Goal: Check status: Check status

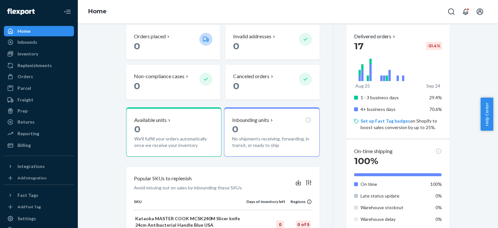
scroll to position [173, 0]
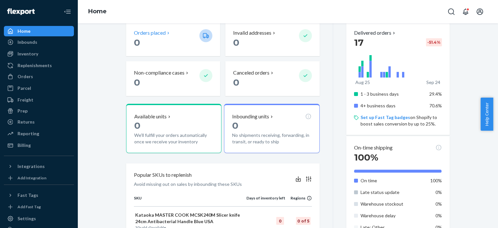
click at [157, 31] on p "Orders placed" at bounding box center [150, 32] width 32 height 7
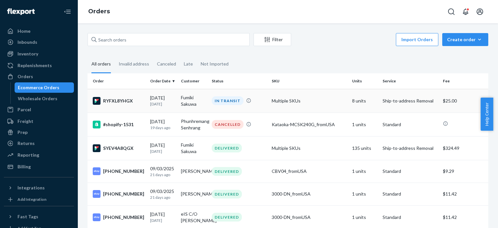
click at [156, 100] on div "[DATE] [DATE]" at bounding box center [163, 101] width 26 height 12
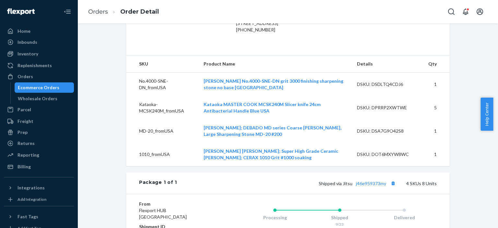
scroll to position [360, 0]
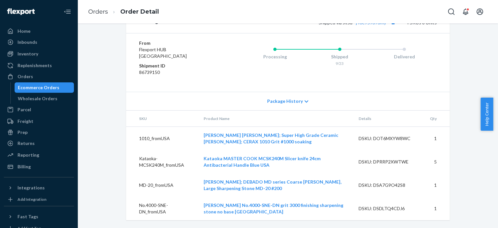
click at [290, 99] on span "Package History" at bounding box center [285, 101] width 36 height 6
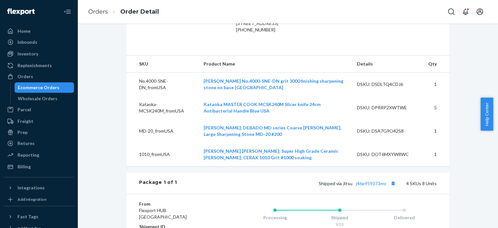
scroll to position [274, 0]
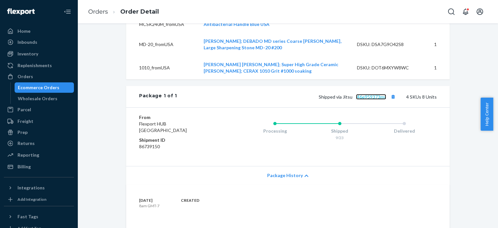
click at [358, 99] on link "j46e959373my" at bounding box center [371, 97] width 30 height 6
